Goal: Task Accomplishment & Management: Use online tool/utility

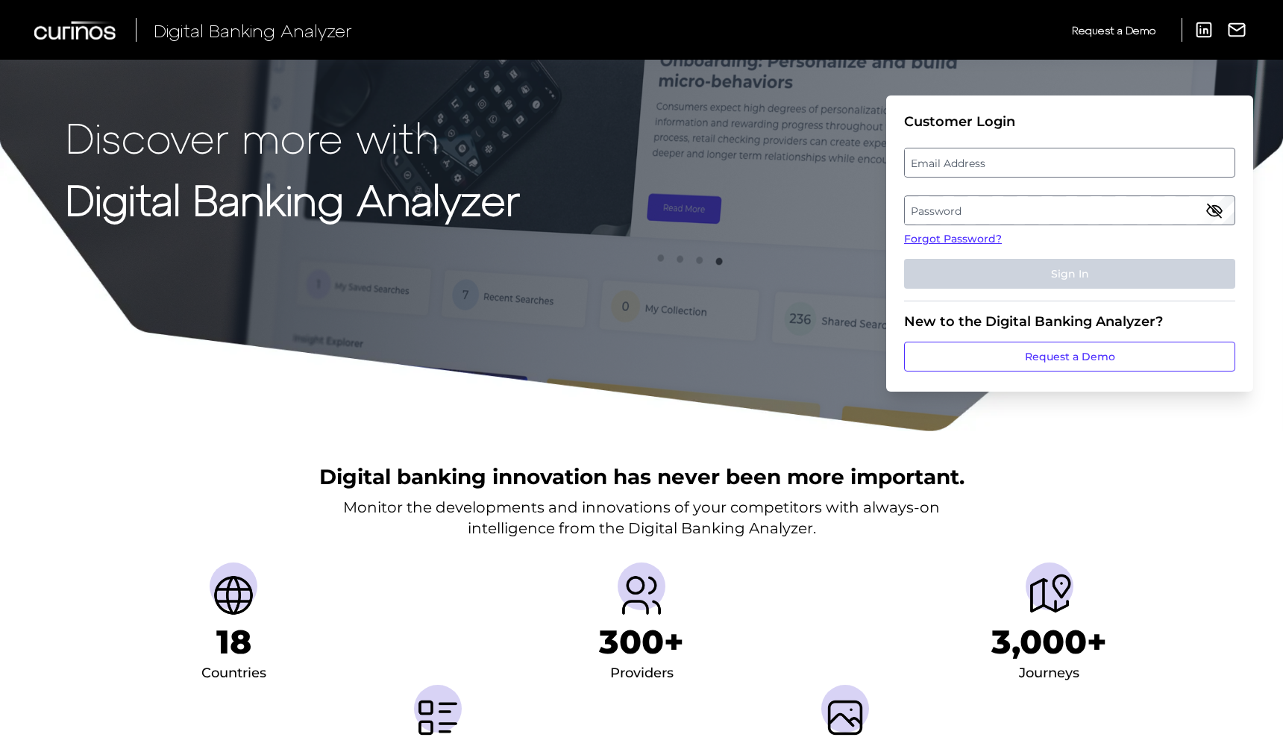
scroll to position [1, 0]
click at [986, 178] on fieldset "Customer Login Email Address Password Forgot Password? Sign In" at bounding box center [1069, 207] width 331 height 188
click at [987, 170] on label "Email Address" at bounding box center [1068, 161] width 329 height 27
click at [987, 170] on input "email" at bounding box center [1069, 162] width 331 height 30
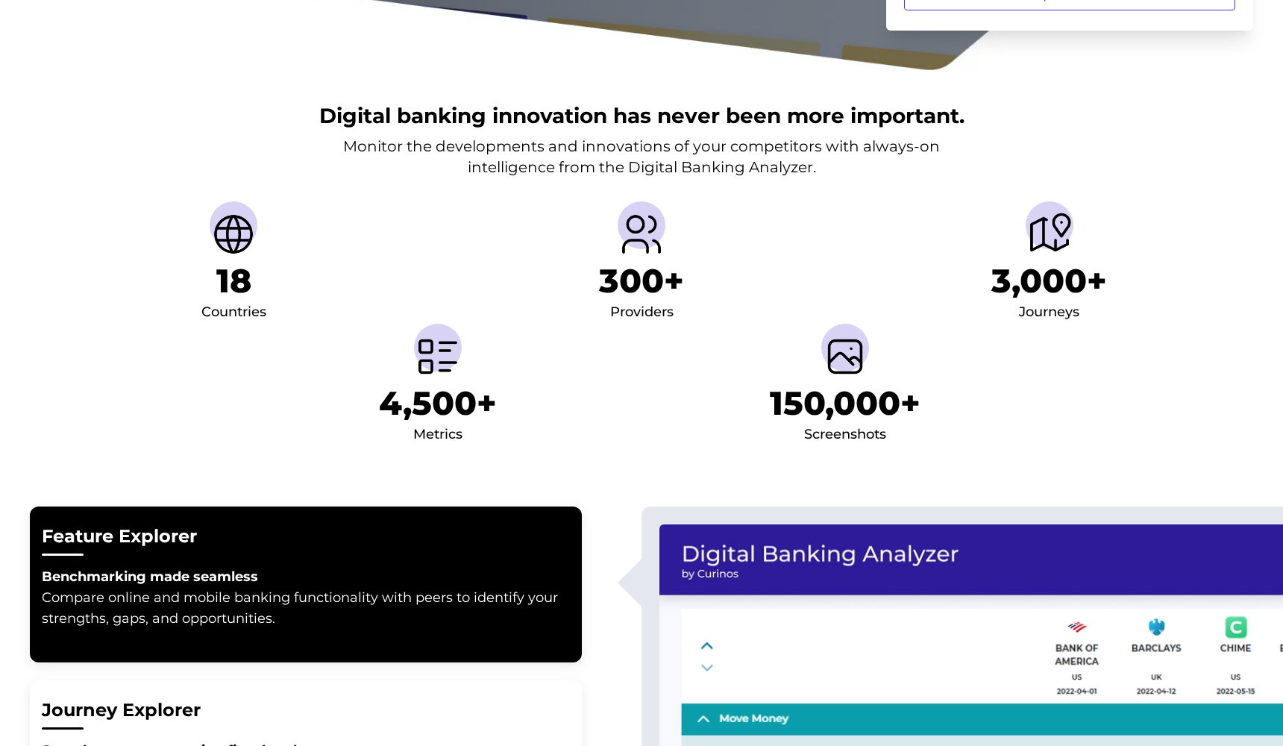
scroll to position [362, 0]
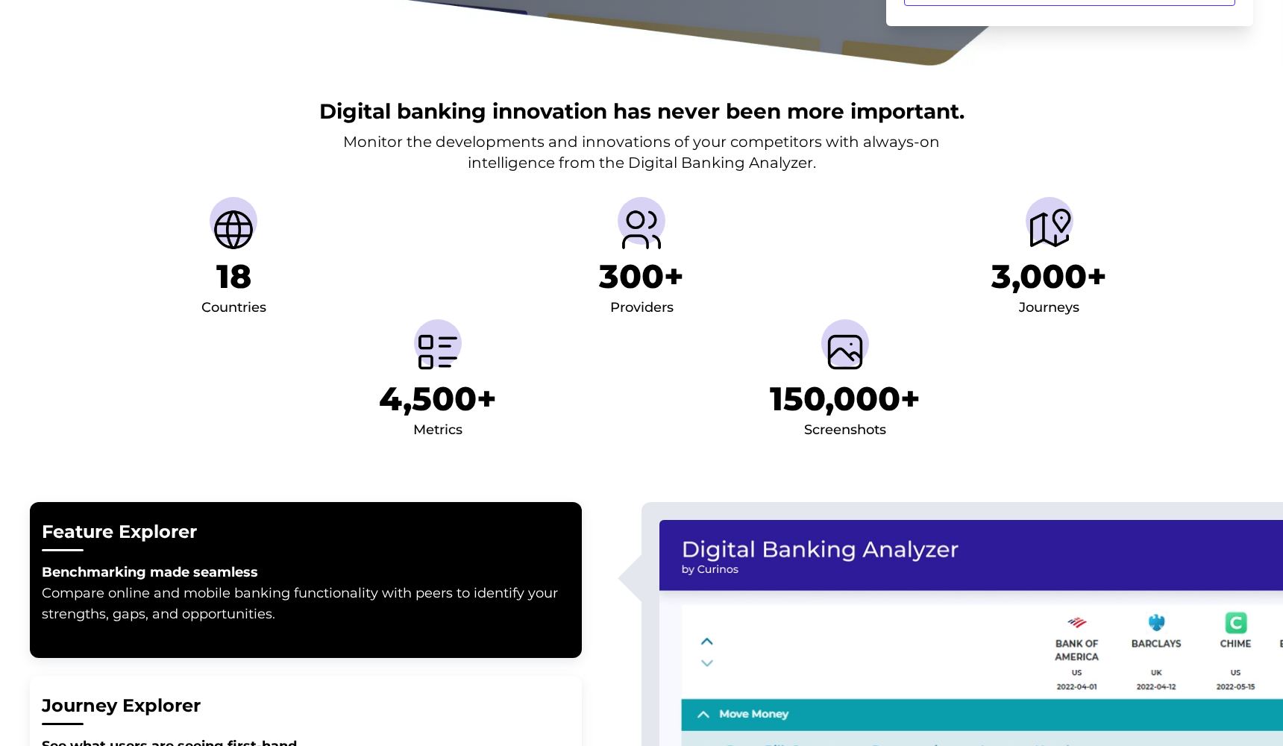
click at [429, 383] on h1 "4,500+" at bounding box center [438, 399] width 118 height 40
click at [280, 305] on li "18 Countries" at bounding box center [234, 258] width 408 height 122
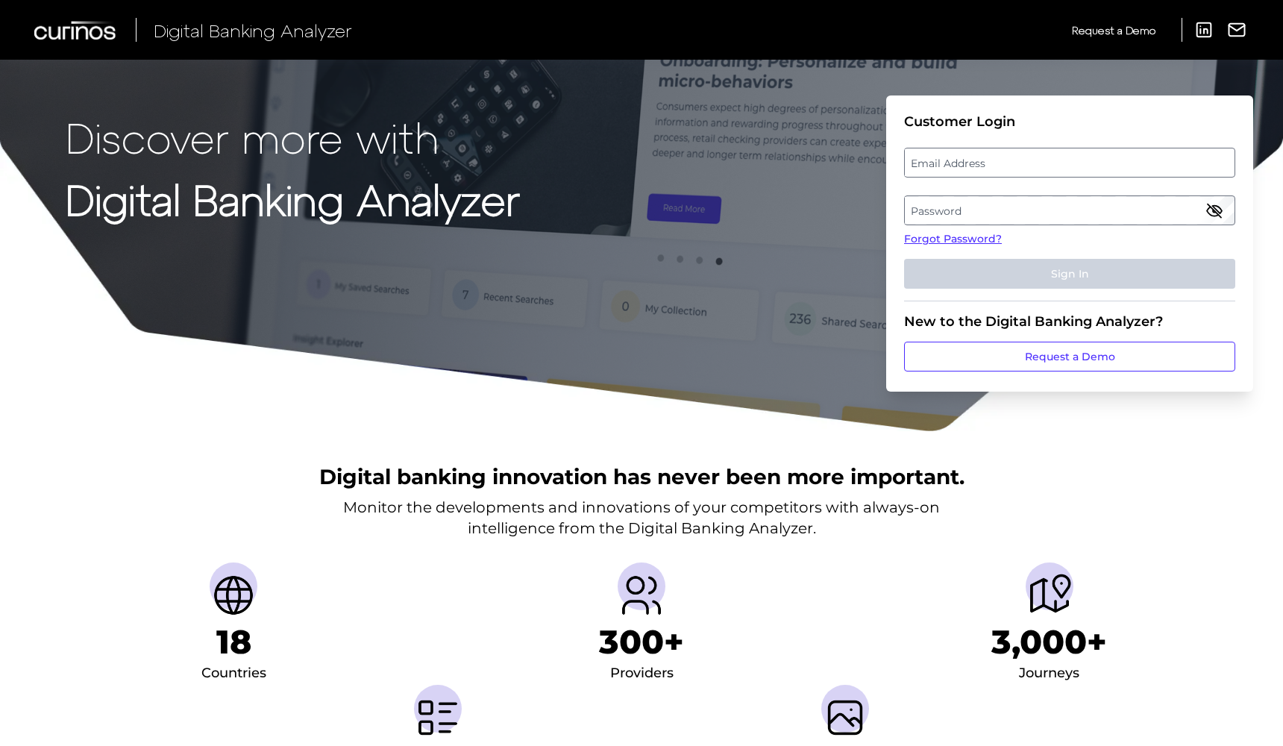
scroll to position [0, 0]
click at [987, 155] on label "Email Address" at bounding box center [1068, 161] width 329 height 27
click at [987, 155] on input "email" at bounding box center [1069, 162] width 331 height 30
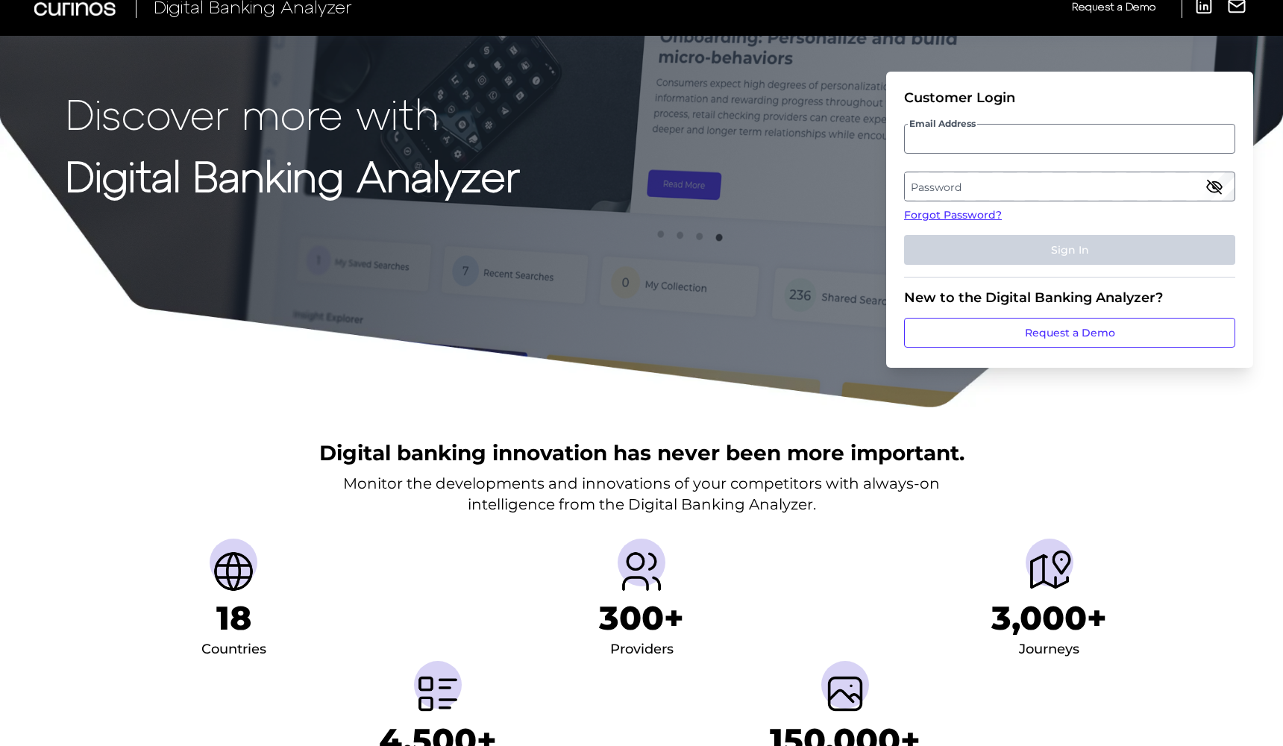
scroll to position [21, 0]
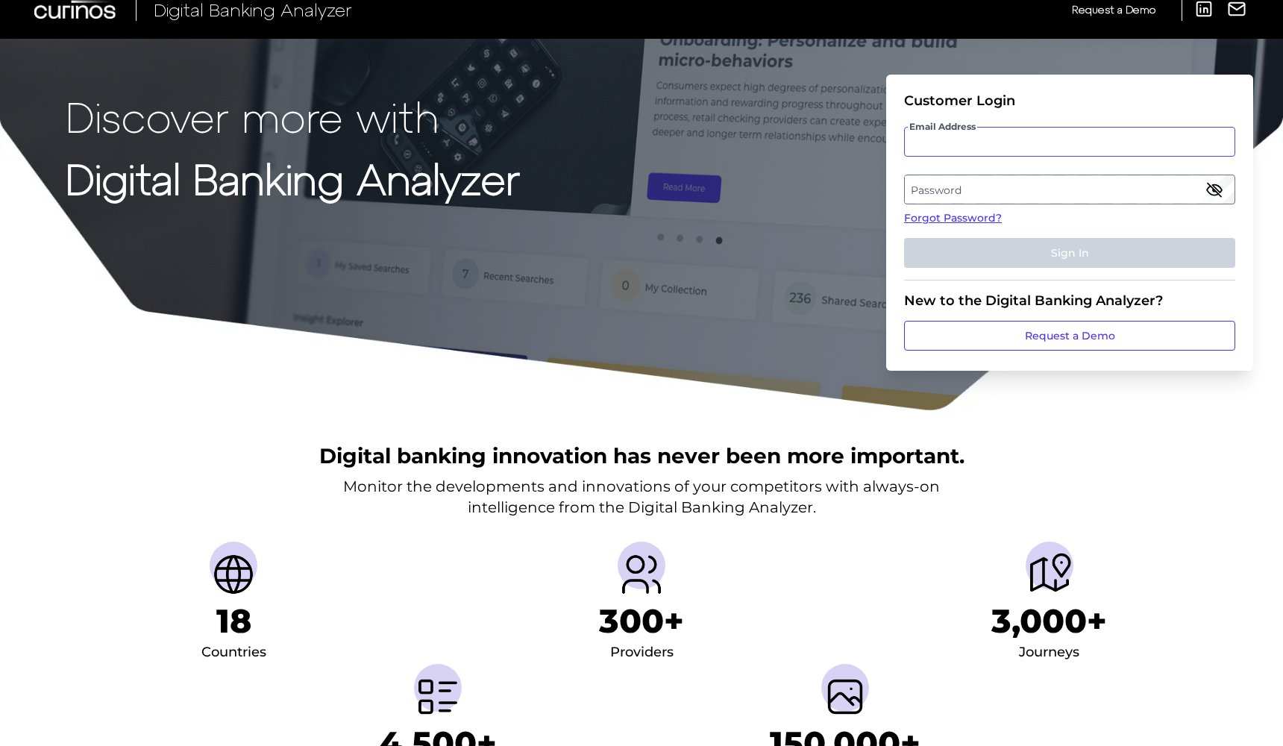
paste input "AlanaziKh@alrajhibank.com.sa"
type input "AlanaziKh@alrajhibank.com.sa"
click at [969, 192] on label "Password" at bounding box center [1068, 188] width 329 height 27
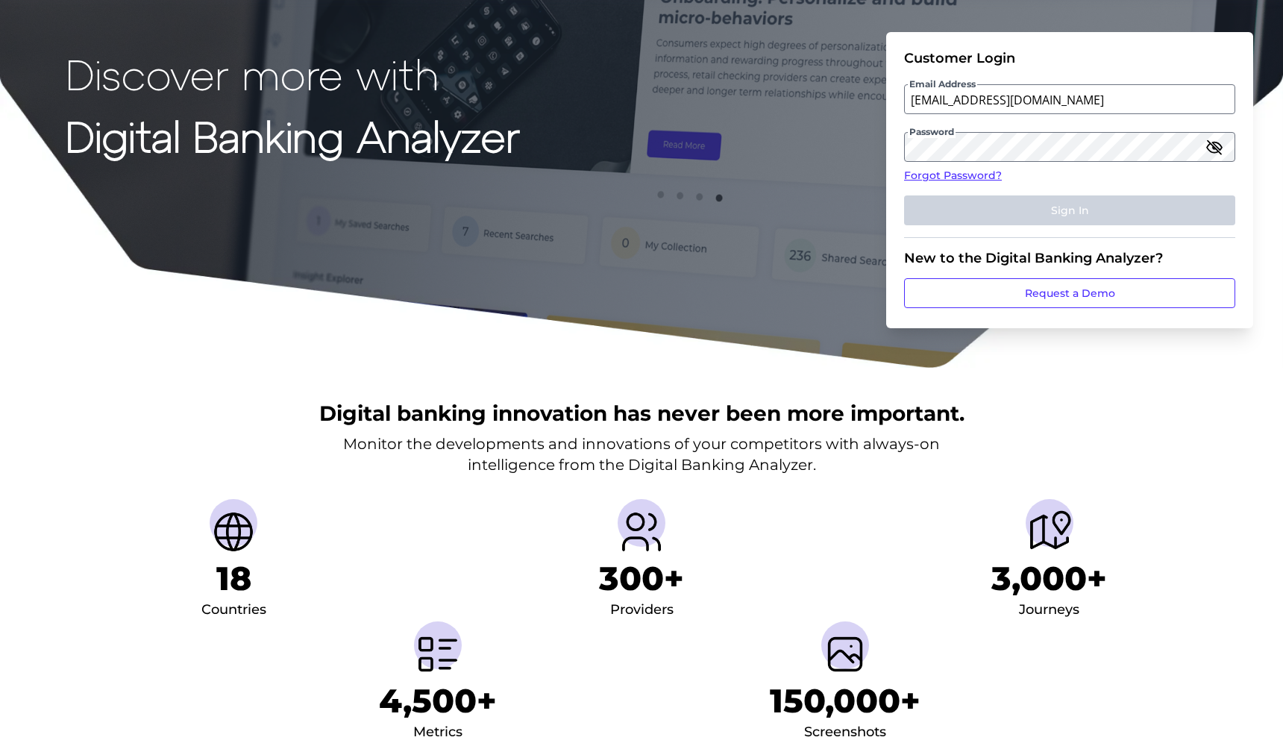
scroll to position [69, 0]
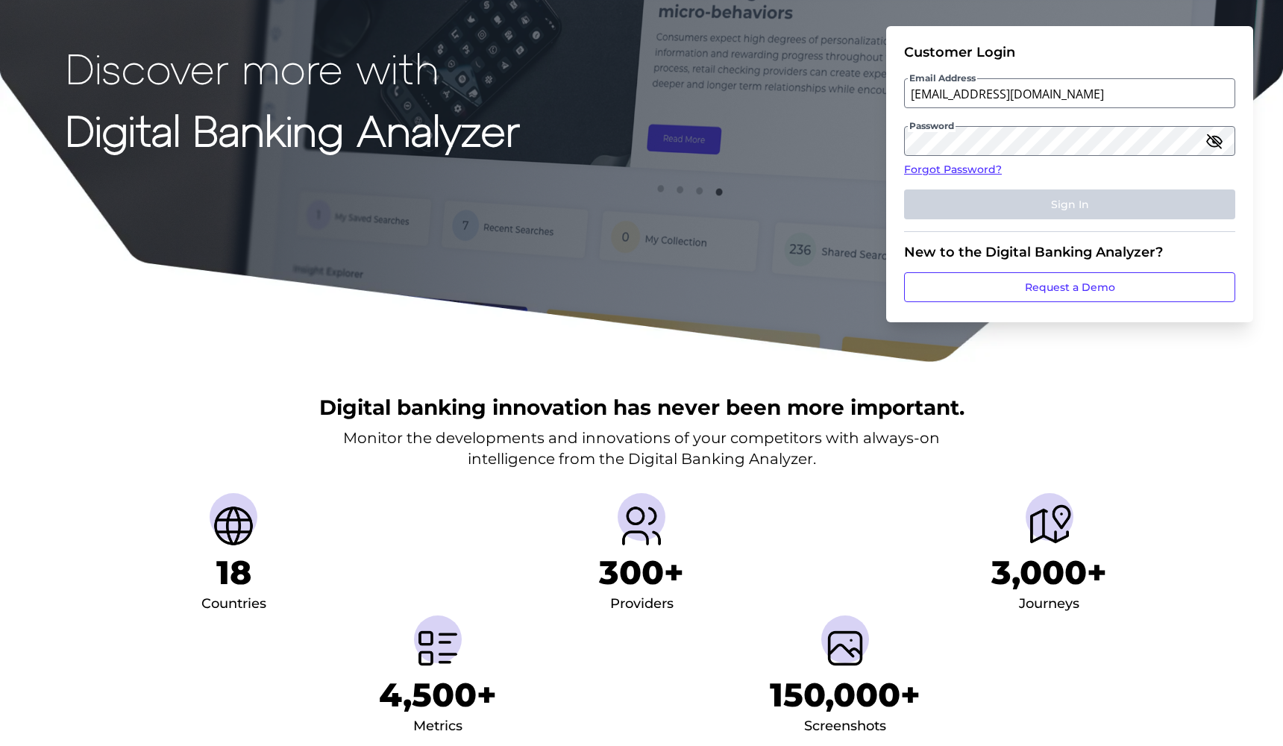
drag, startPoint x: 972, startPoint y: 192, endPoint x: 927, endPoint y: 271, distance: 91.5
click at [946, 245] on form "Customer Login Email Address AlanaziKh@alrajhibank.com.sa Password Forgot Passw…" at bounding box center [1069, 174] width 367 height 296
click at [934, 142] on label "Password" at bounding box center [1068, 140] width 329 height 27
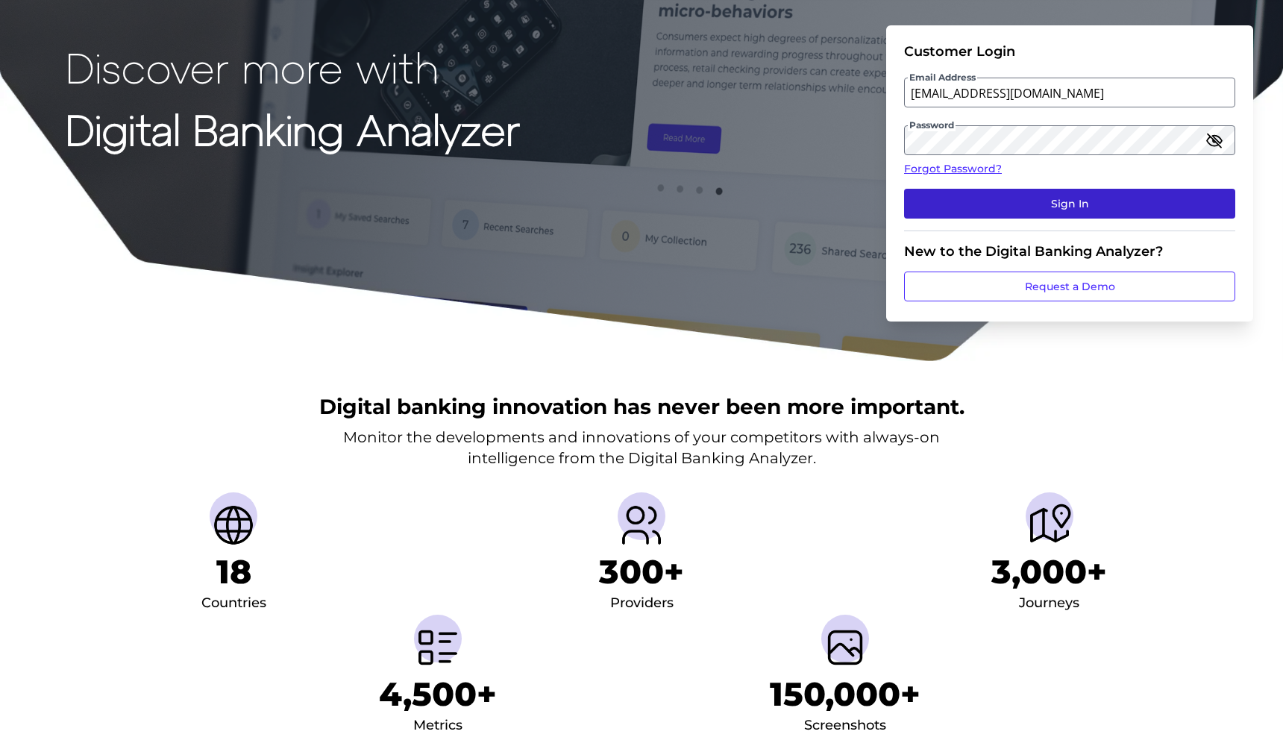
click at [1047, 202] on button "Sign In" at bounding box center [1069, 204] width 331 height 30
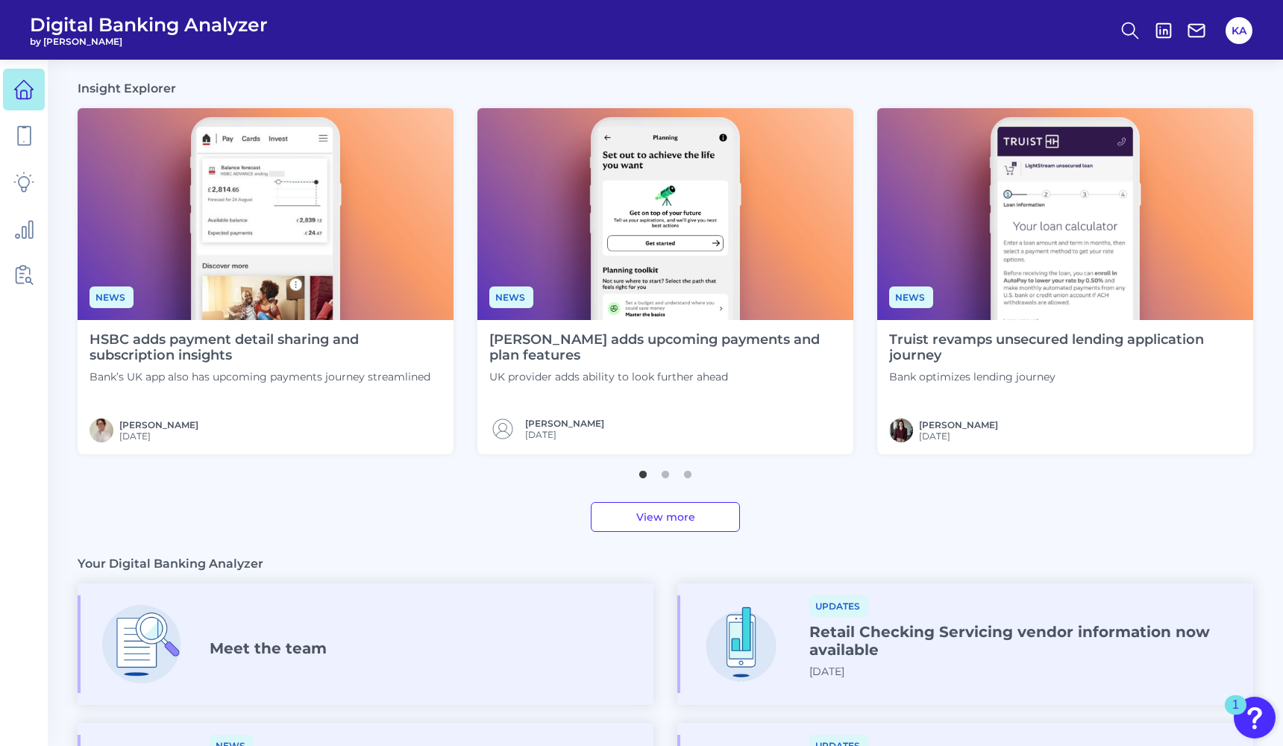
scroll to position [366, 0]
click at [688, 512] on link "View more" at bounding box center [665, 517] width 149 height 30
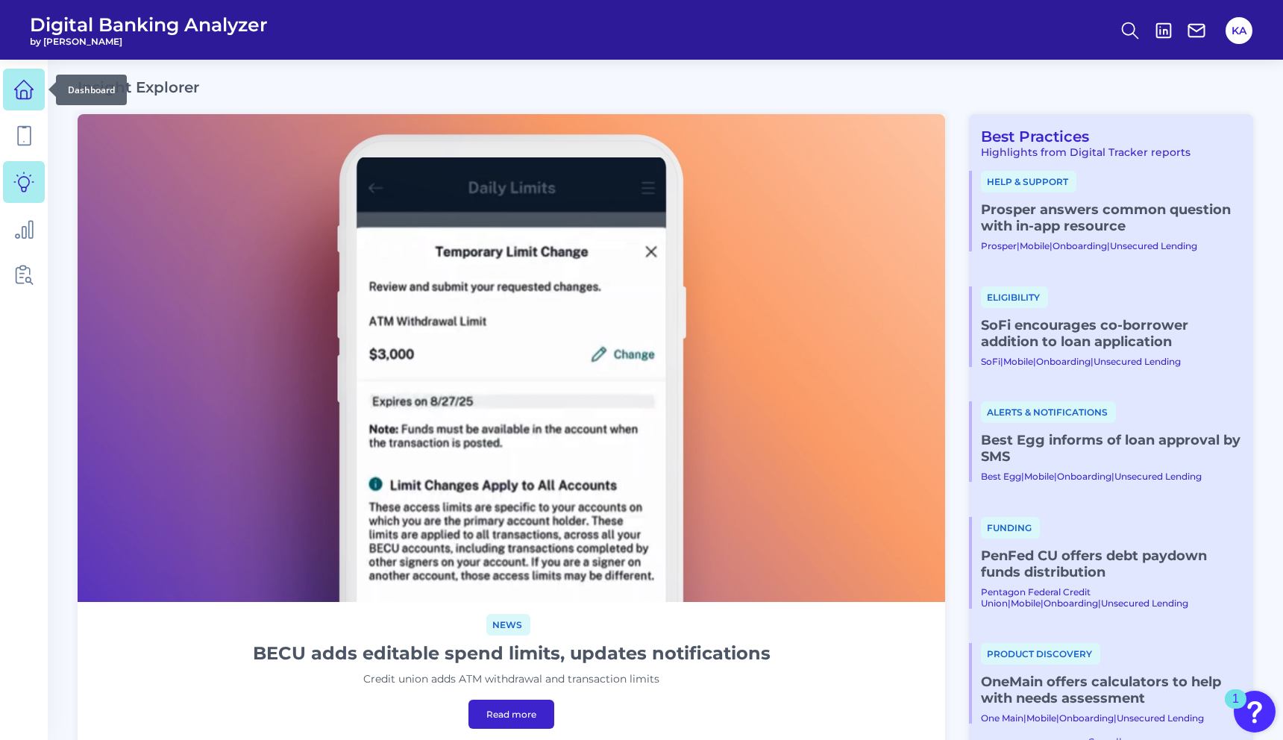
click at [13, 93] on link at bounding box center [24, 90] width 42 height 42
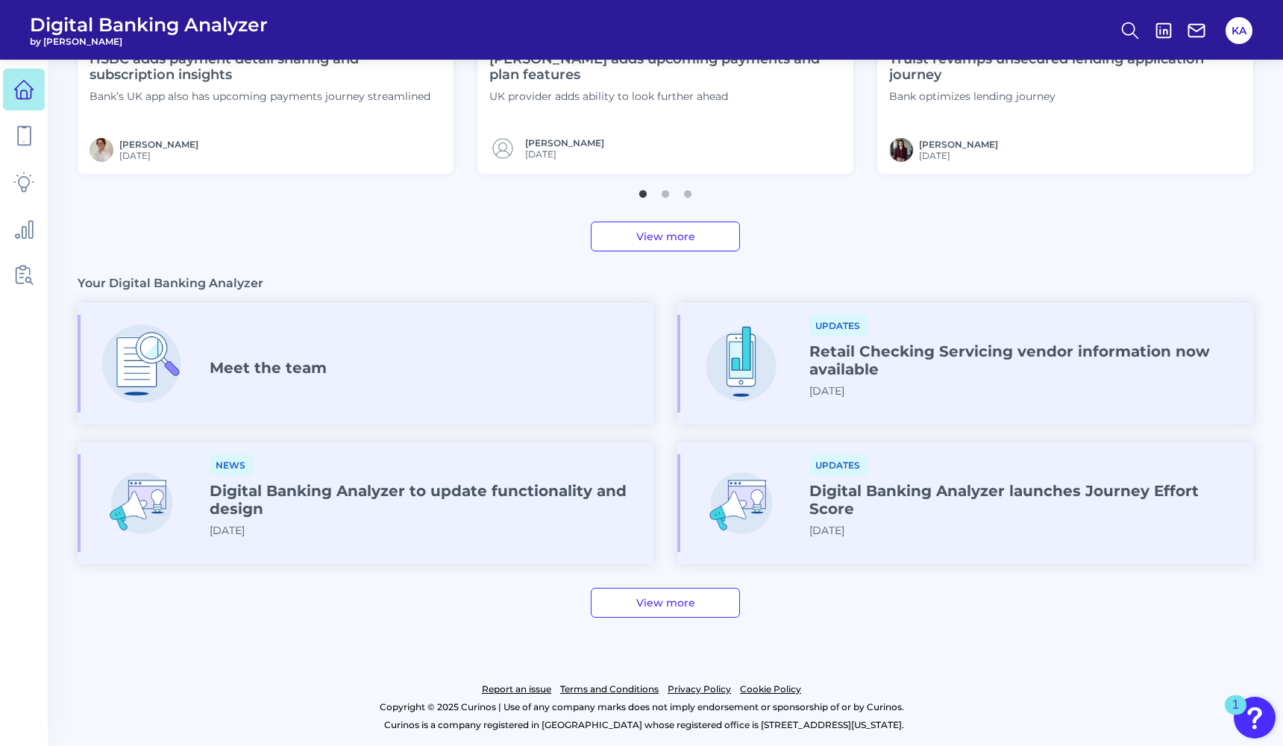
scroll to position [646, 0]
click at [678, 245] on link "View more" at bounding box center [665, 236] width 149 height 30
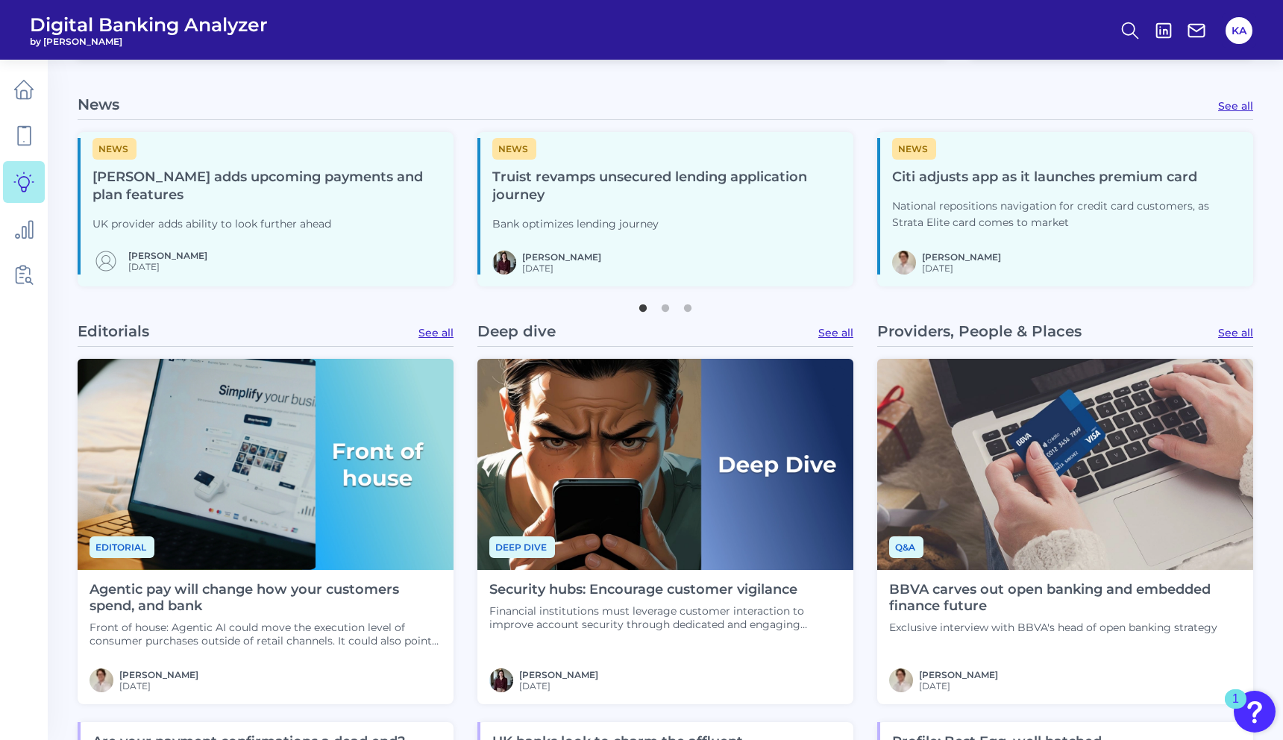
scroll to position [588, 1]
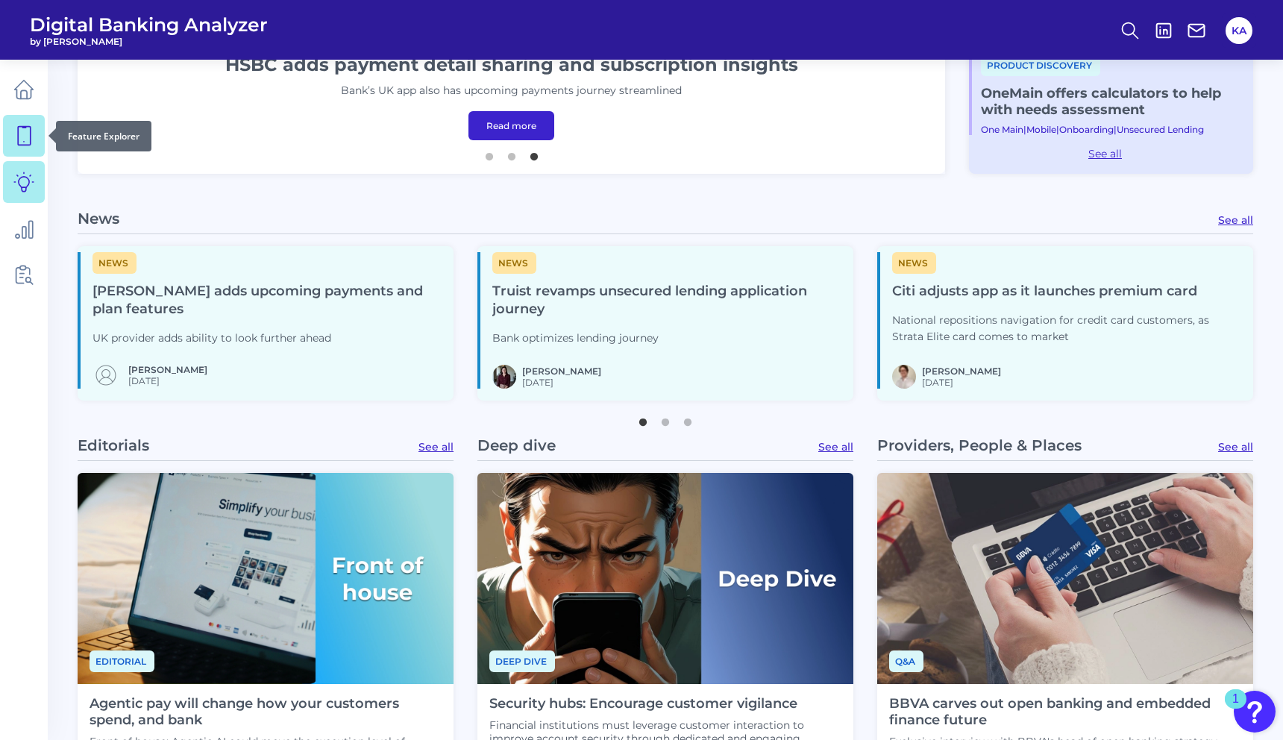
click at [18, 136] on icon at bounding box center [24, 136] width 13 height 19
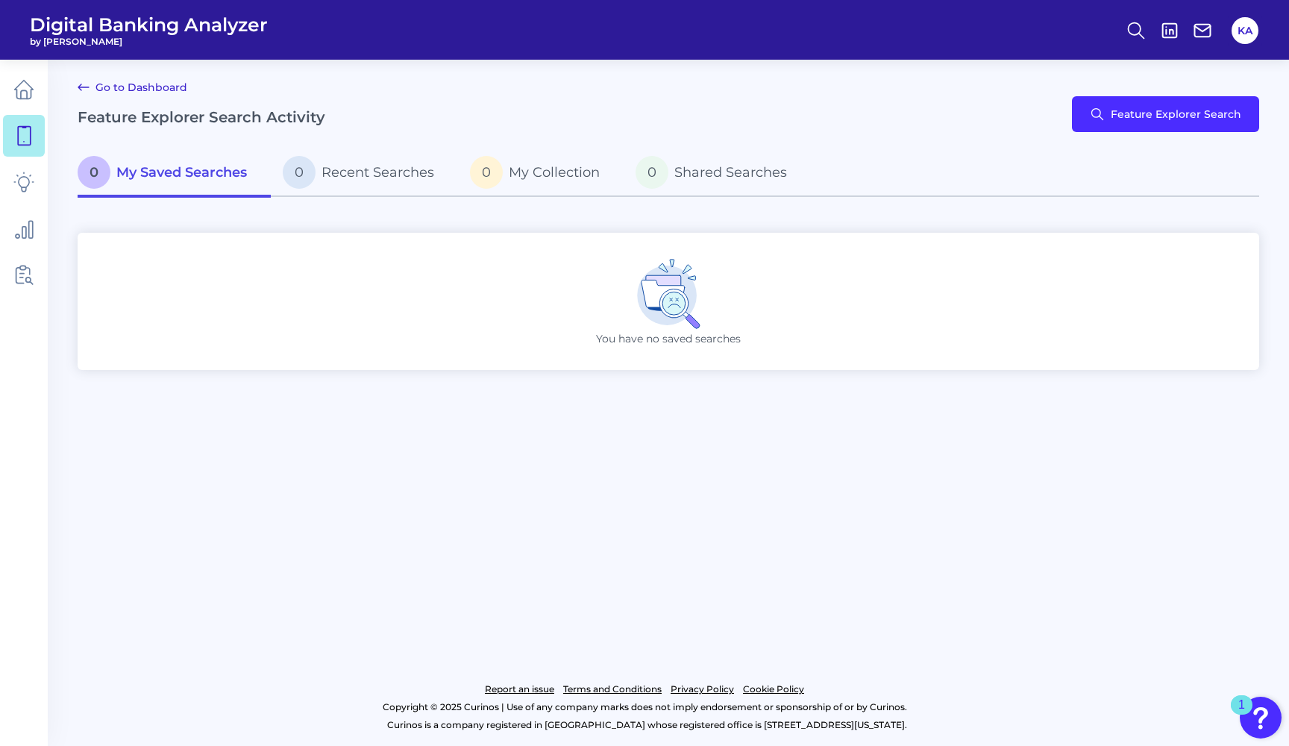
click at [32, 84] on icon at bounding box center [23, 89] width 21 height 21
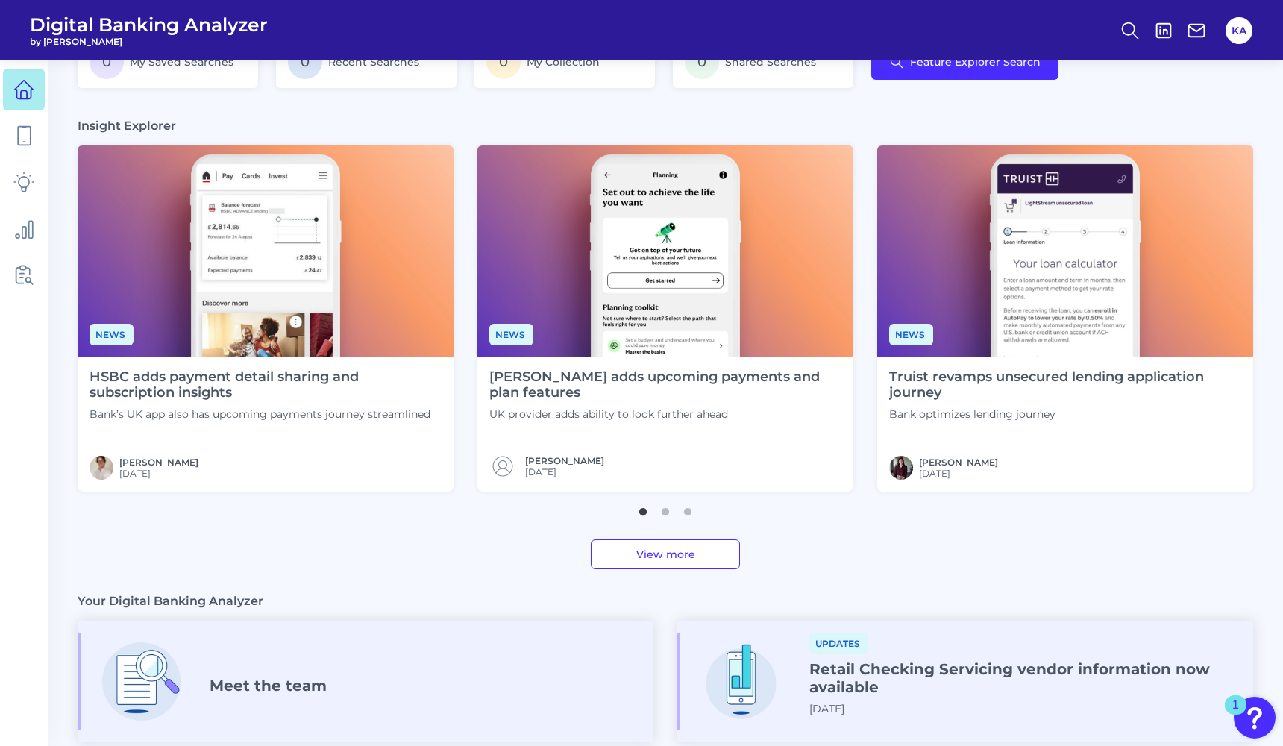
scroll to position [541, 0]
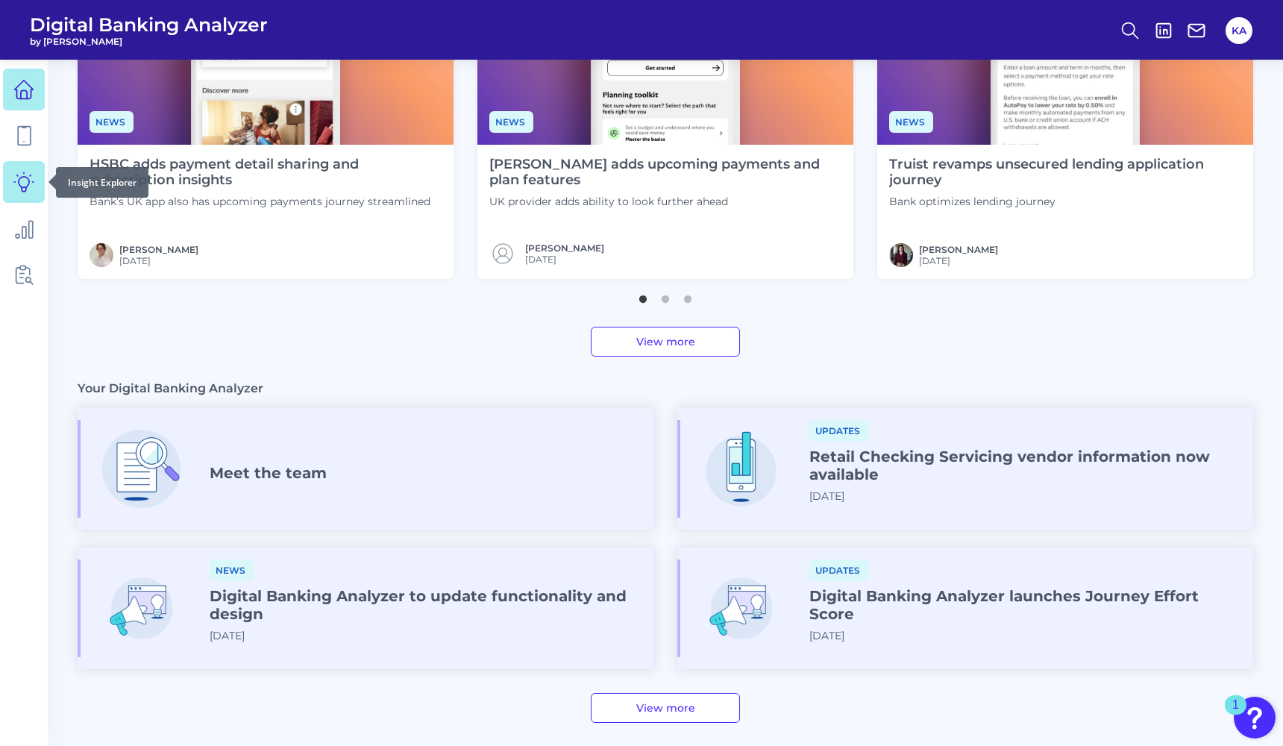
click at [26, 189] on icon at bounding box center [23, 181] width 19 height 19
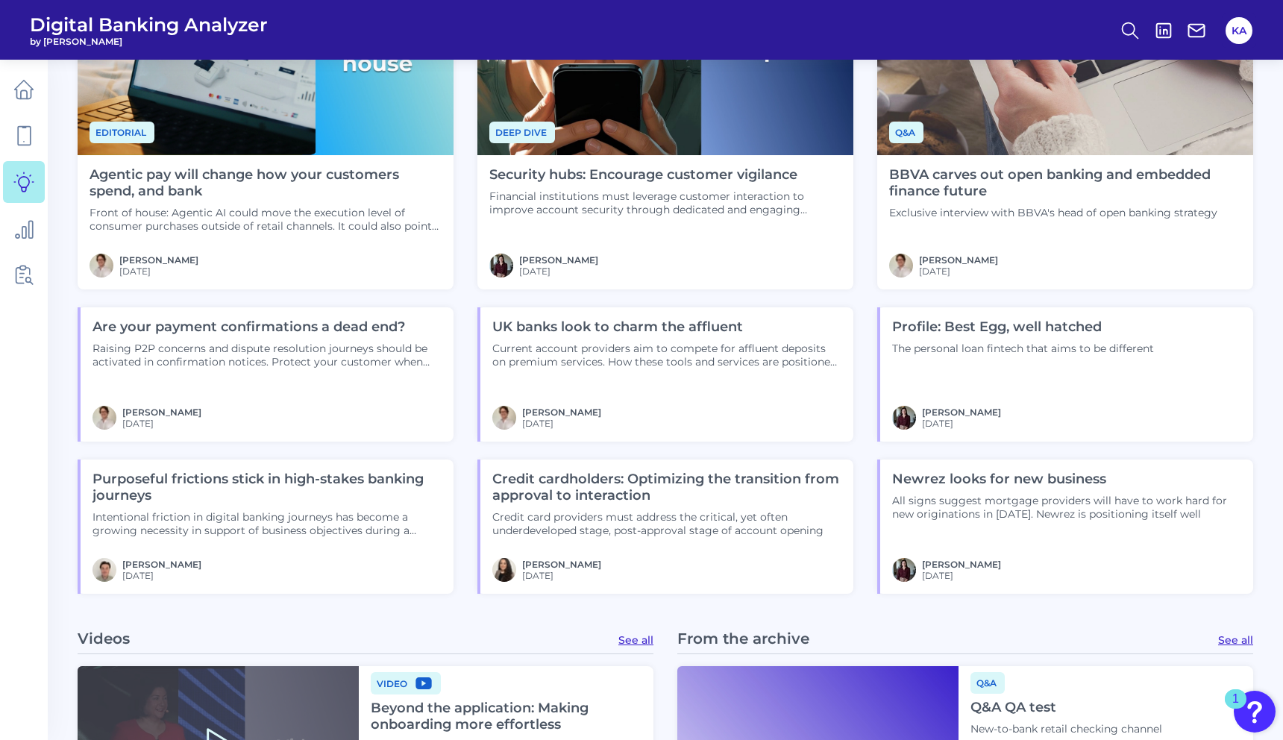
scroll to position [1121, 16]
